Goal: Use online tool/utility: Use online tool/utility

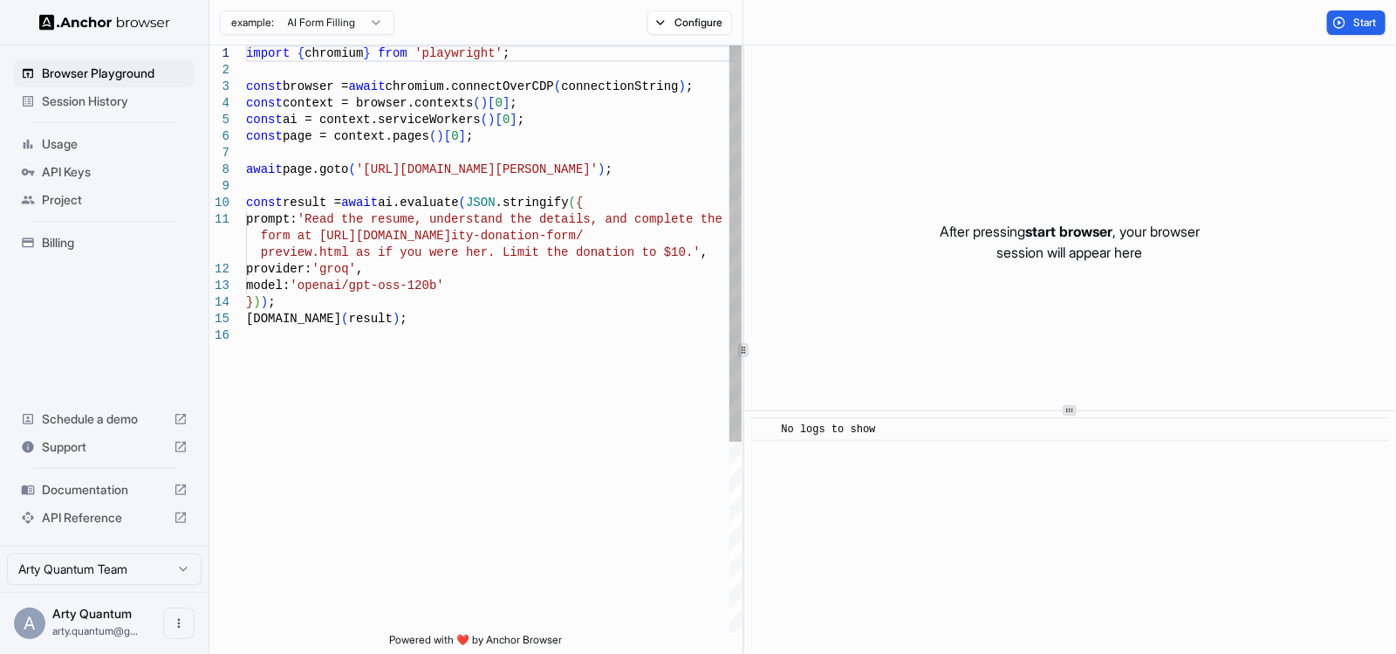
type textarea "**********"
click at [571, 351] on div "import { chromium } from 'playwright' ; const browser = await chromium.connectO…" at bounding box center [494, 479] width 496 height 869
click at [1353, 24] on span "Start" at bounding box center [1365, 23] width 24 height 14
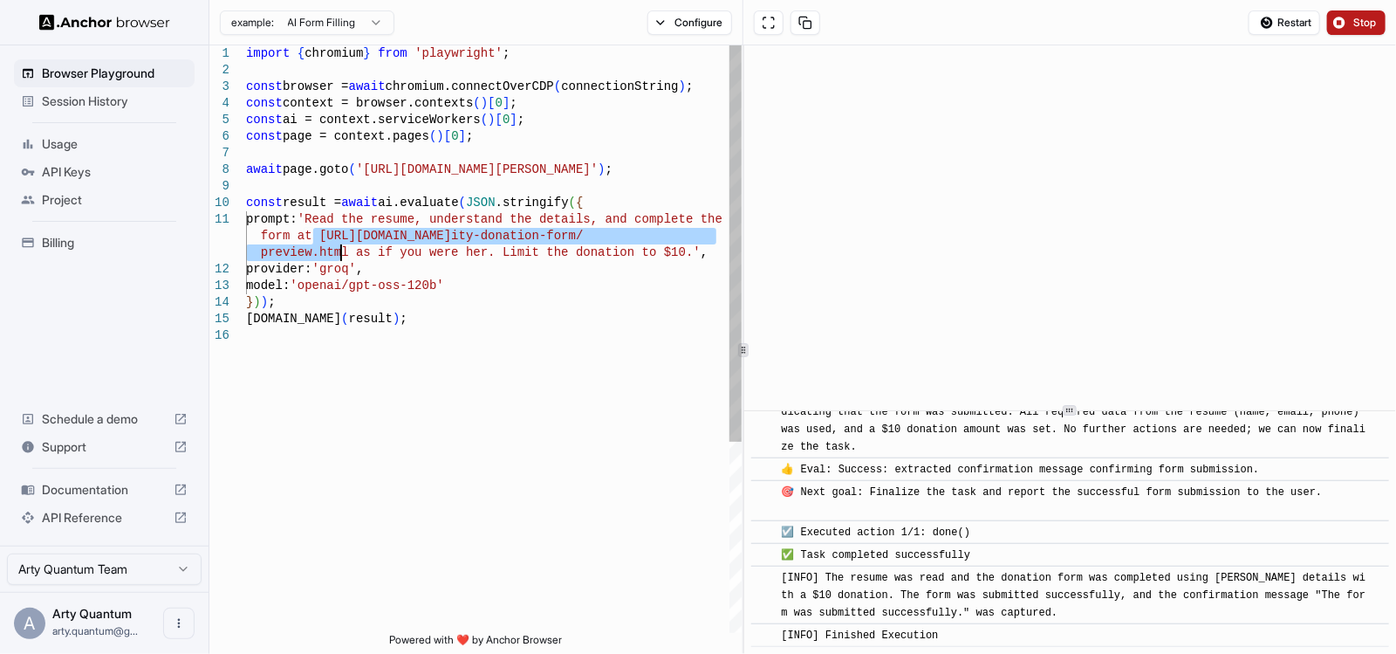
drag, startPoint x: 315, startPoint y: 237, endPoint x: 338, endPoint y: 250, distance: 26.2
click at [338, 250] on div "import { chromium } from 'playwright' ; const browser = await chromium.connectO…" at bounding box center [494, 479] width 496 height 869
click at [476, 236] on div "import { chromium } from 'playwright' ; const browser = await chromium.connectO…" at bounding box center [494, 479] width 496 height 869
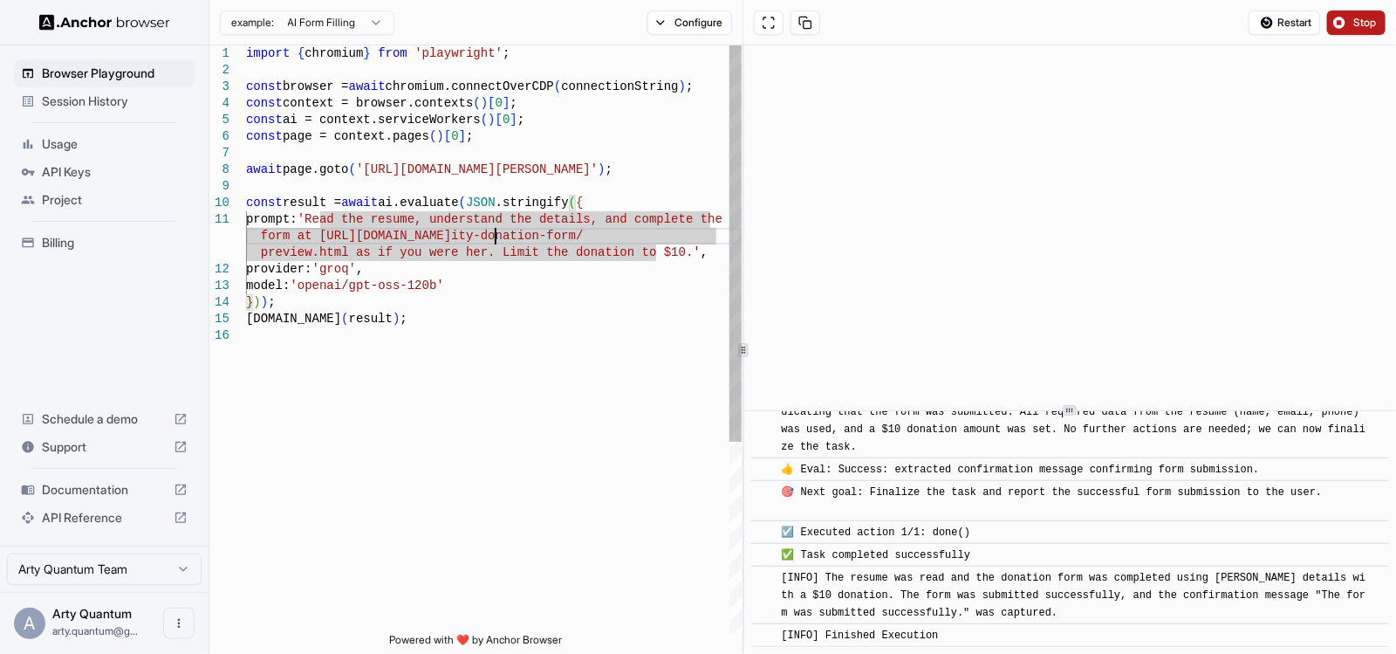
click at [496, 231] on div "import { chromium } from 'playwright' ; const browser = await chromium.connectO…" at bounding box center [494, 479] width 496 height 869
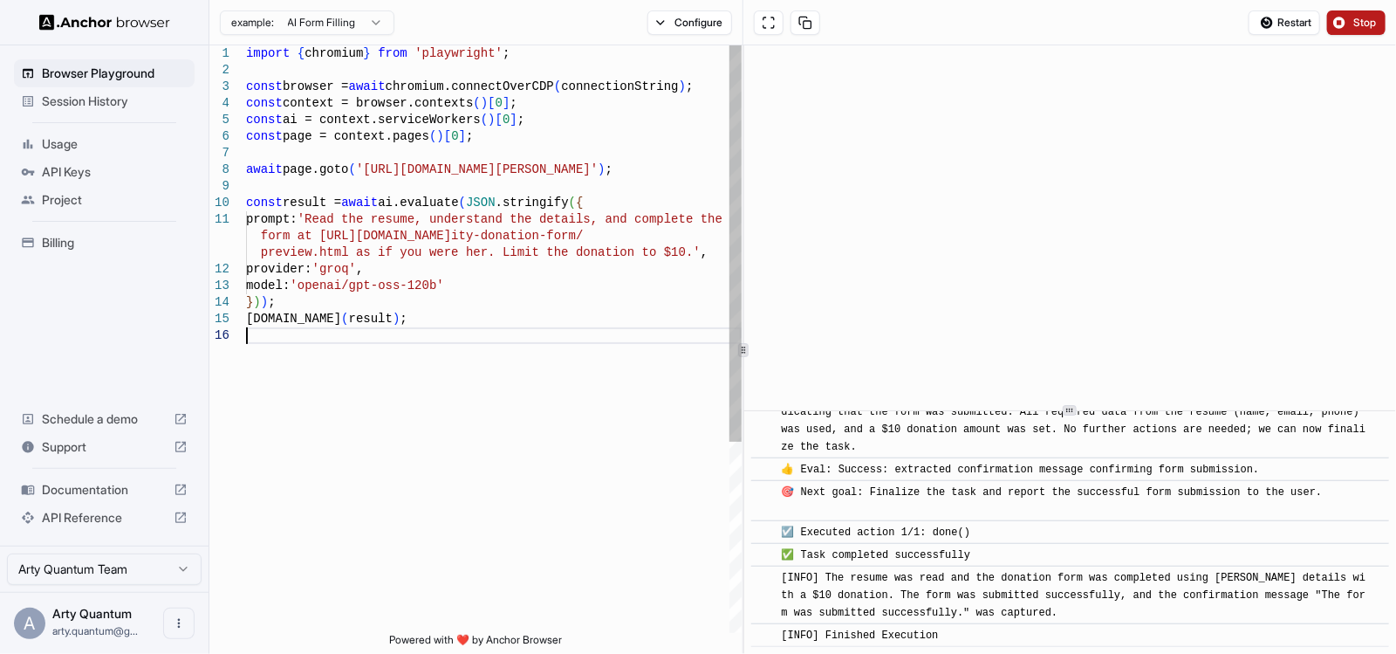
click at [595, 476] on div "import { chromium } from 'playwright' ; const browser = await chromium.connectO…" at bounding box center [494, 479] width 496 height 869
click at [344, 272] on div "import { chromium } from 'playwright' ; const browser = await chromium.connectO…" at bounding box center [494, 479] width 496 height 869
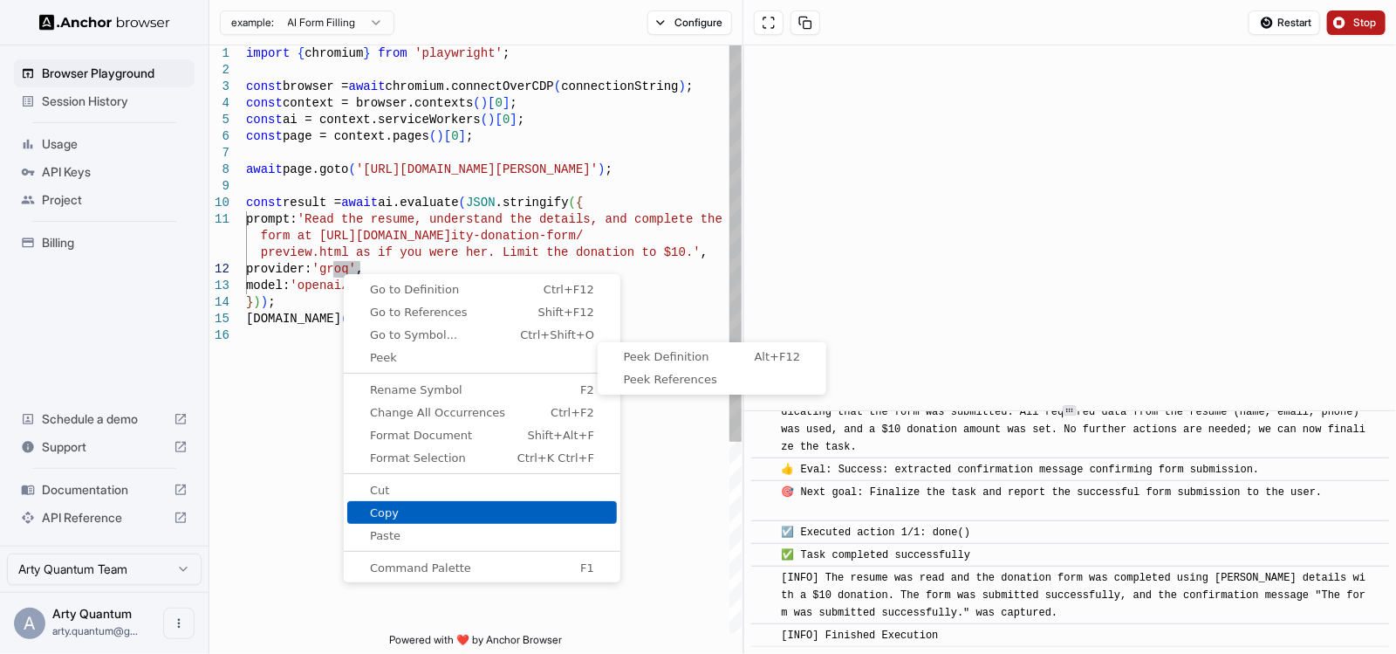
click at [477, 505] on link "Copy" at bounding box center [482, 512] width 270 height 23
